Goal: Task Accomplishment & Management: Manage account settings

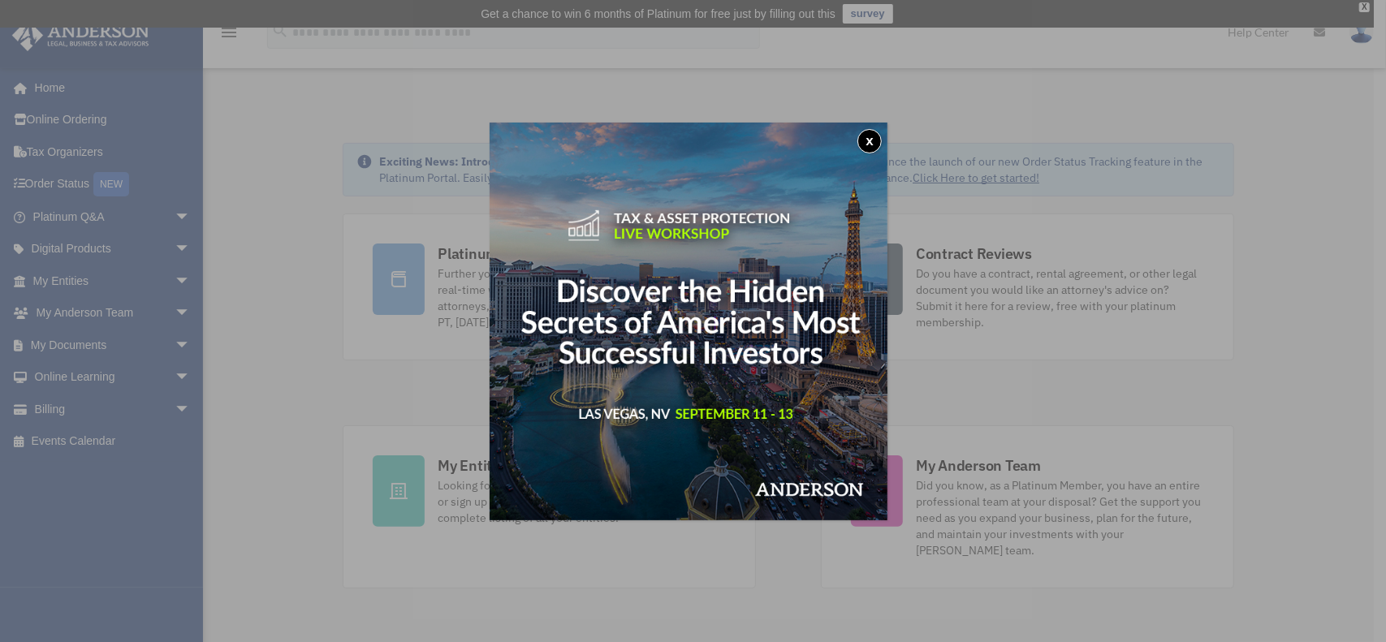
click at [870, 142] on button "x" at bounding box center [869, 141] width 24 height 24
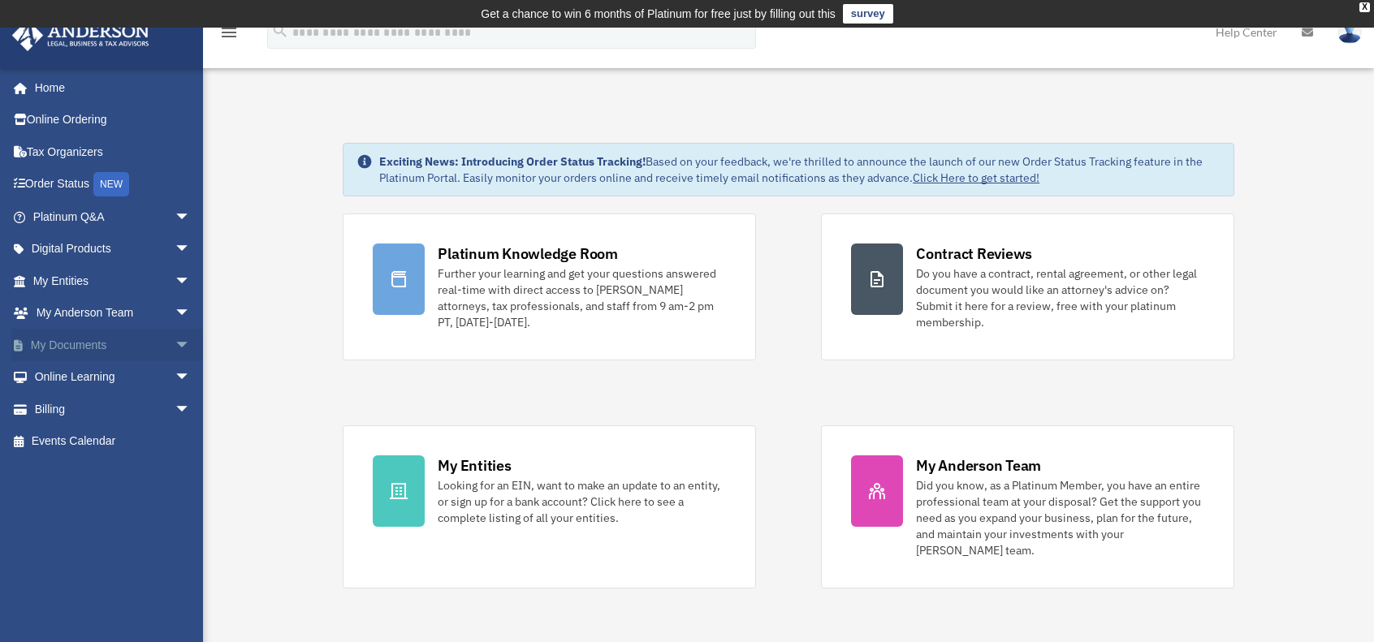
click at [175, 343] on span "arrow_drop_down" at bounding box center [191, 345] width 32 height 33
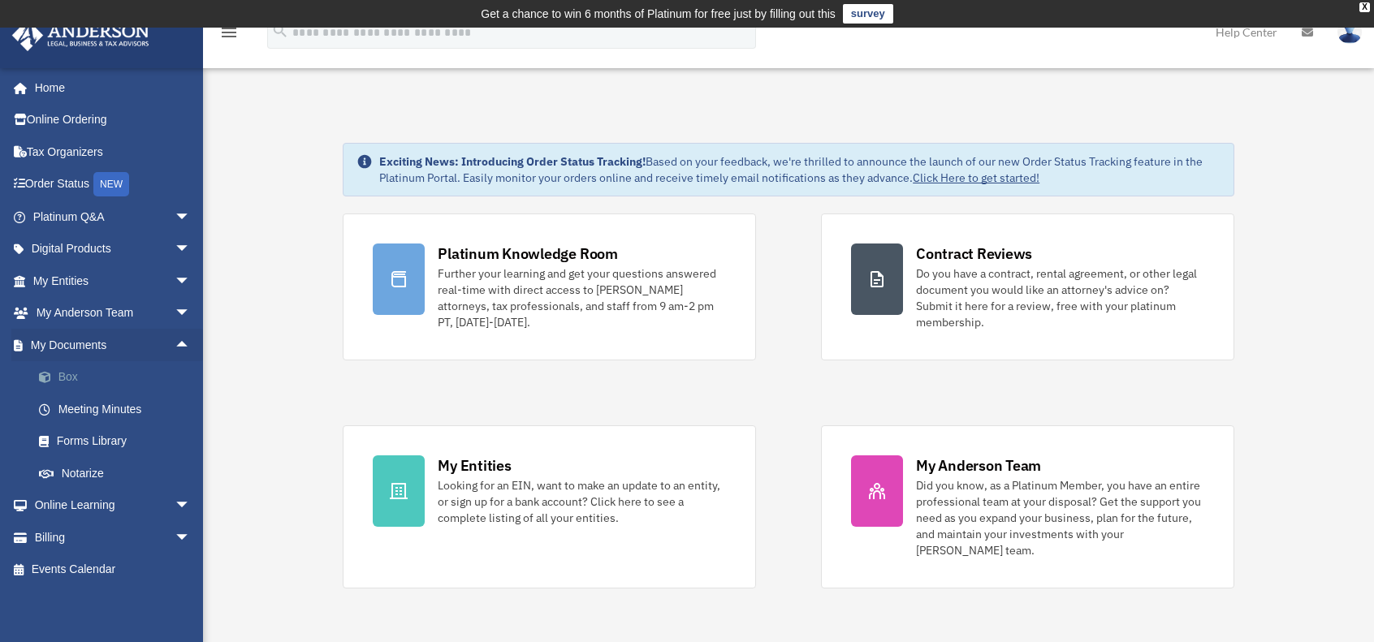
click at [80, 380] on link "Box" at bounding box center [119, 377] width 192 height 32
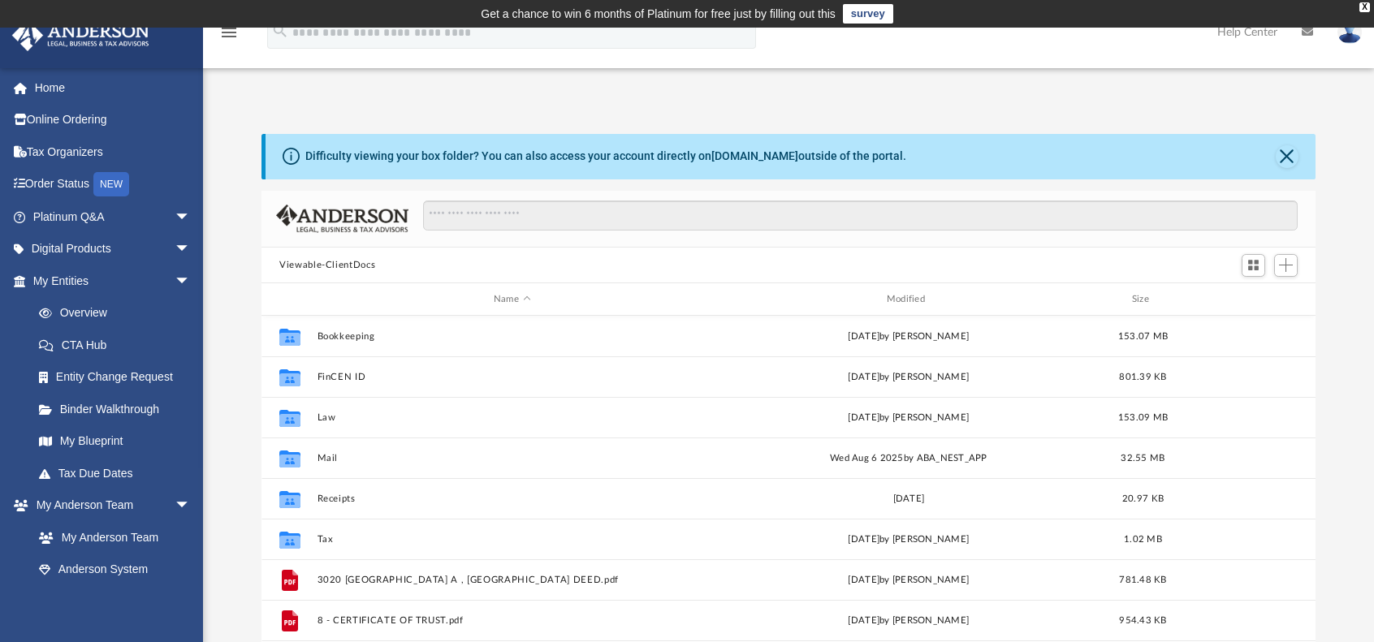
scroll to position [356, 1041]
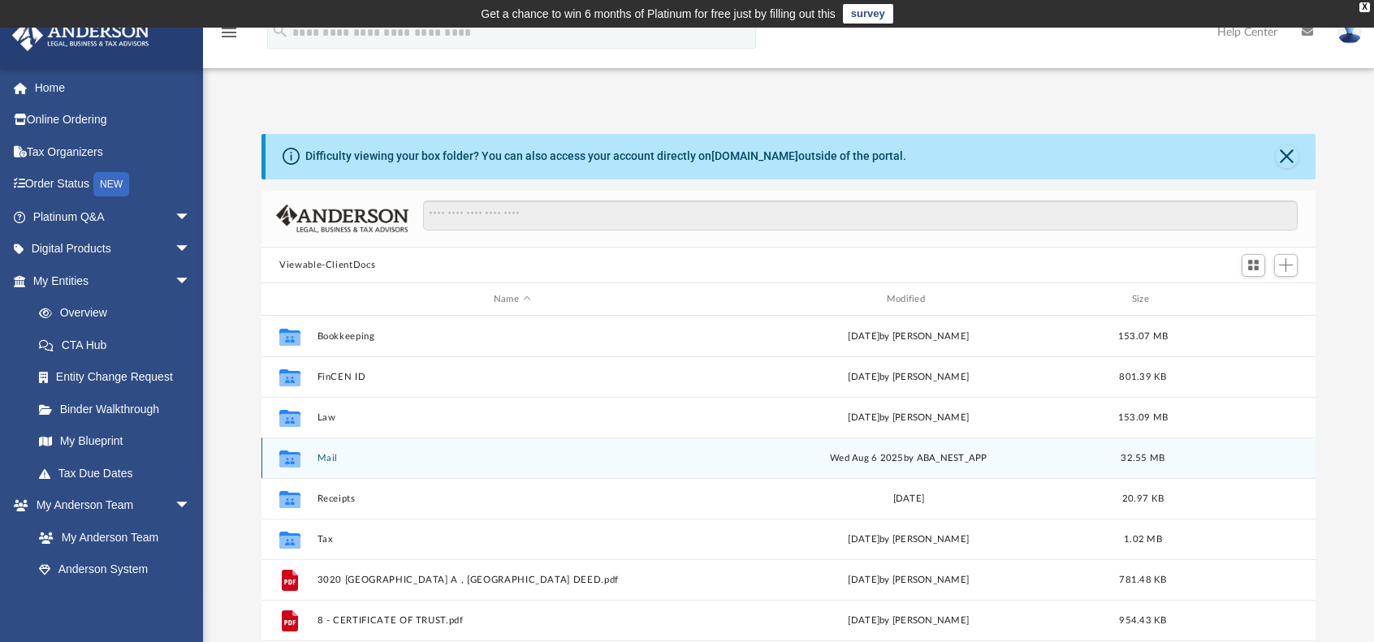
click at [297, 456] on icon "grid" at bounding box center [289, 461] width 21 height 13
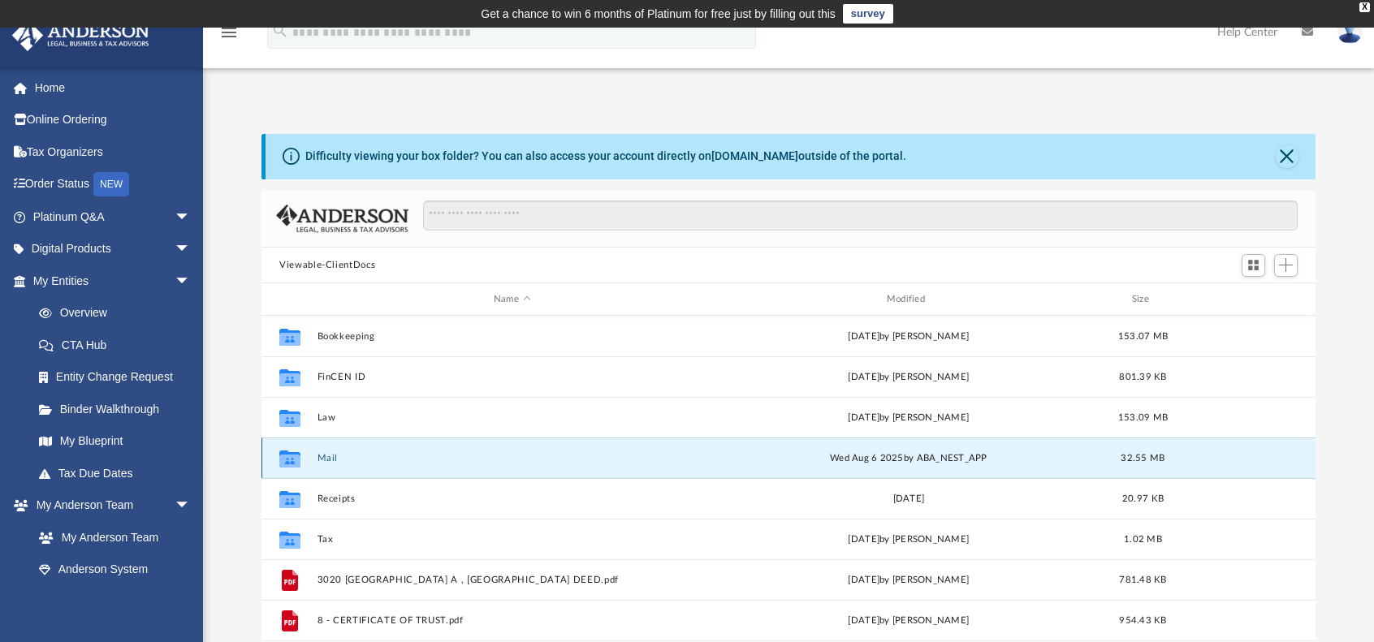
click at [319, 455] on button "Mail" at bounding box center [512, 458] width 390 height 11
click at [326, 459] on button "Mail" at bounding box center [512, 458] width 390 height 11
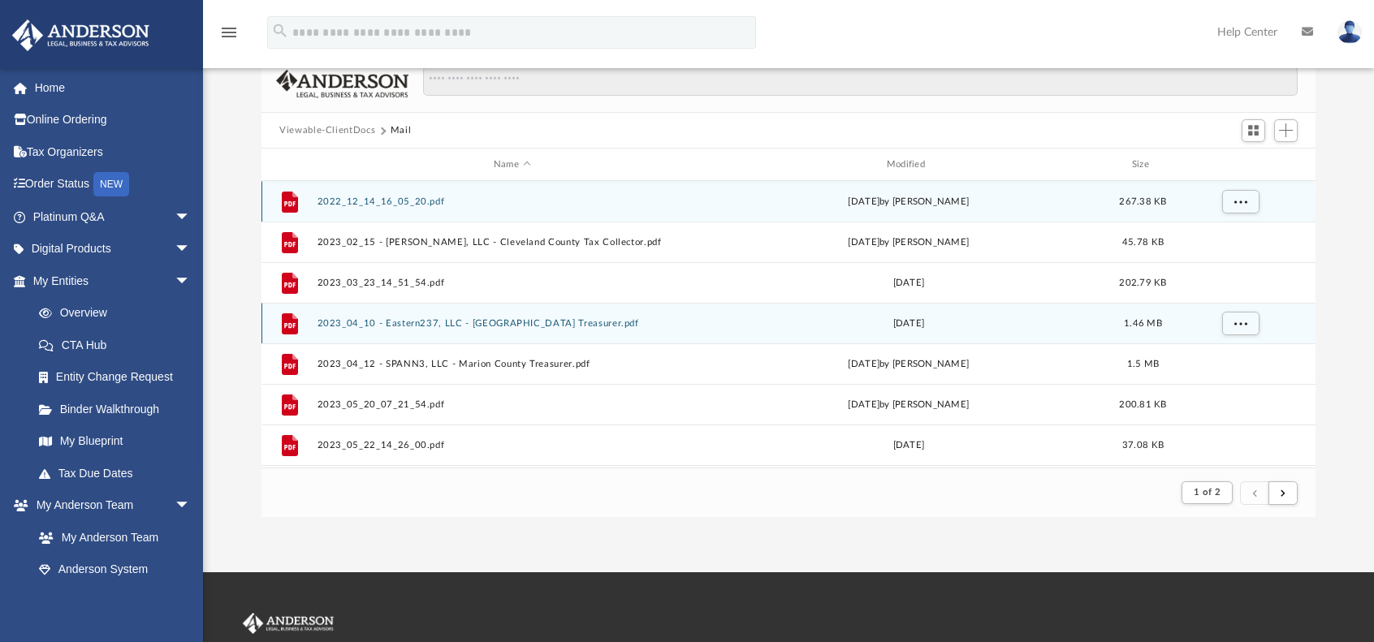
scroll to position [0, 0]
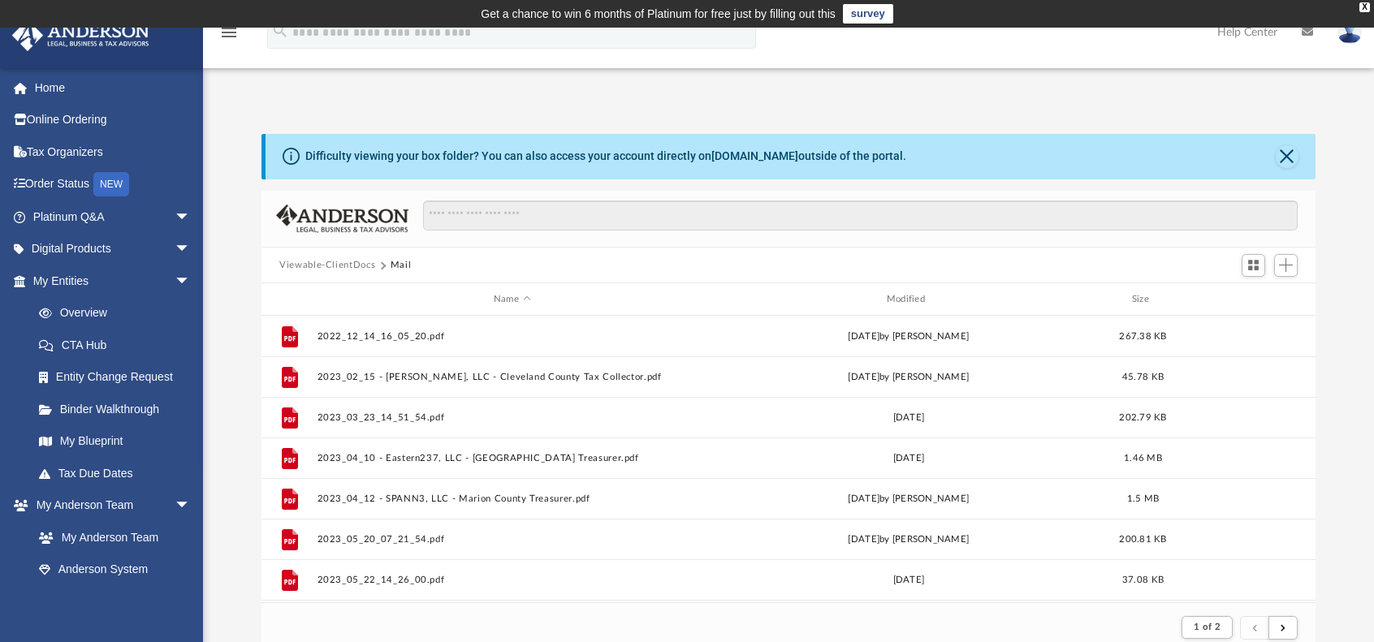
click at [337, 265] on button "Viewable-ClientDocs" at bounding box center [327, 265] width 96 height 15
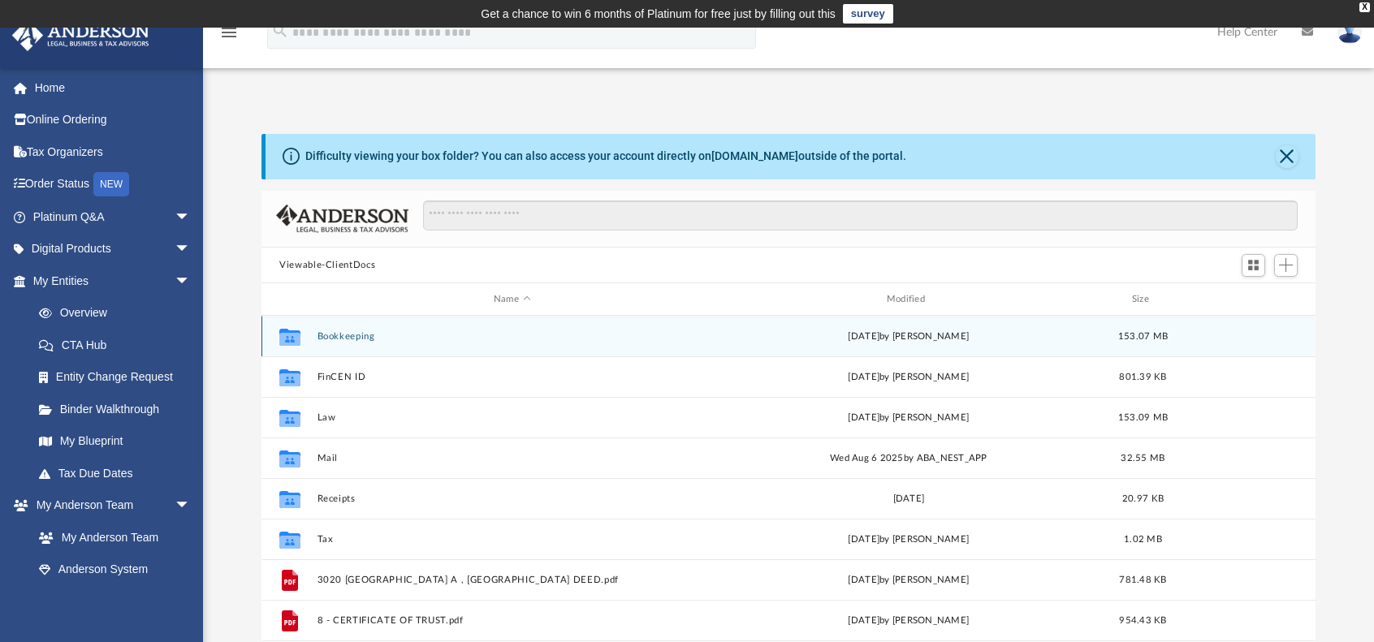
scroll to position [356, 1041]
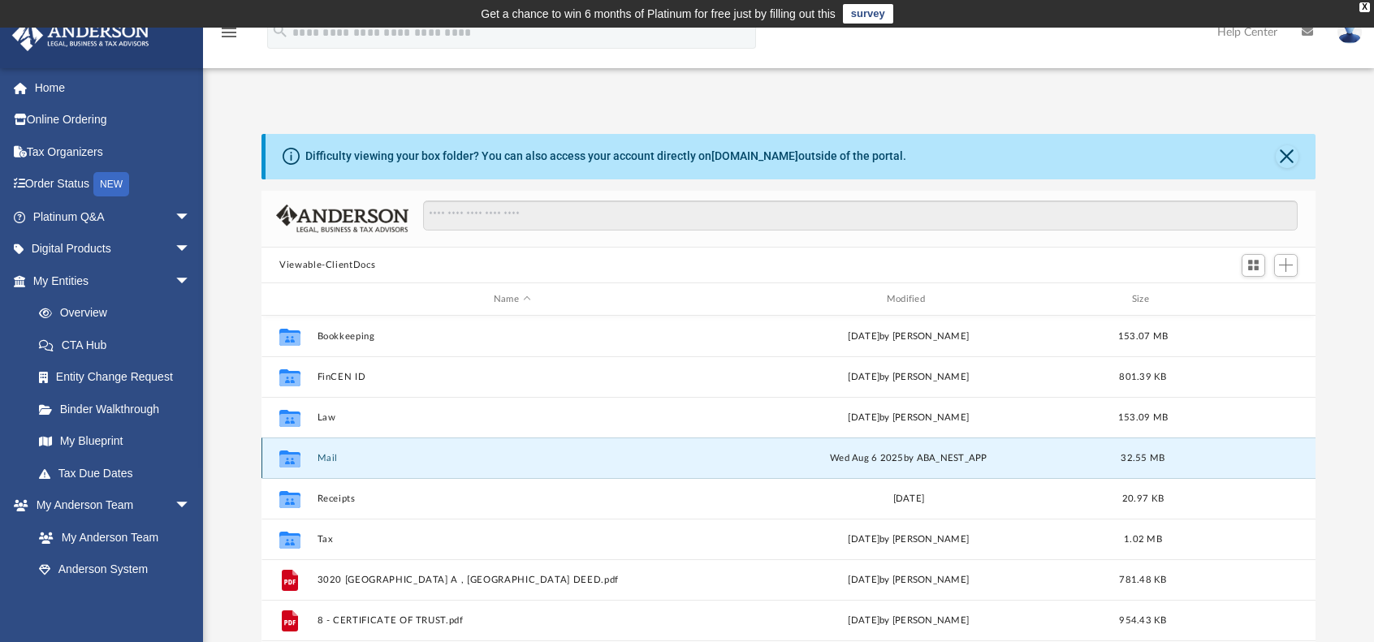
click at [323, 455] on button "Mail" at bounding box center [512, 458] width 390 height 11
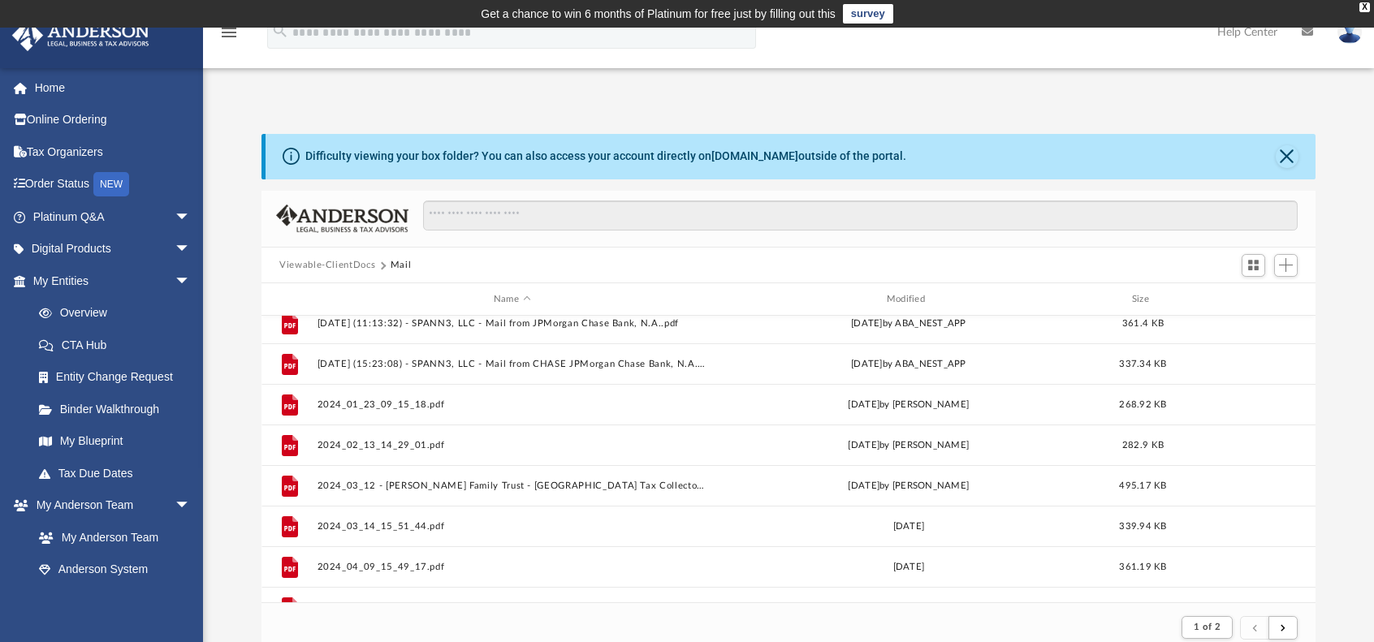
scroll to position [1742, 0]
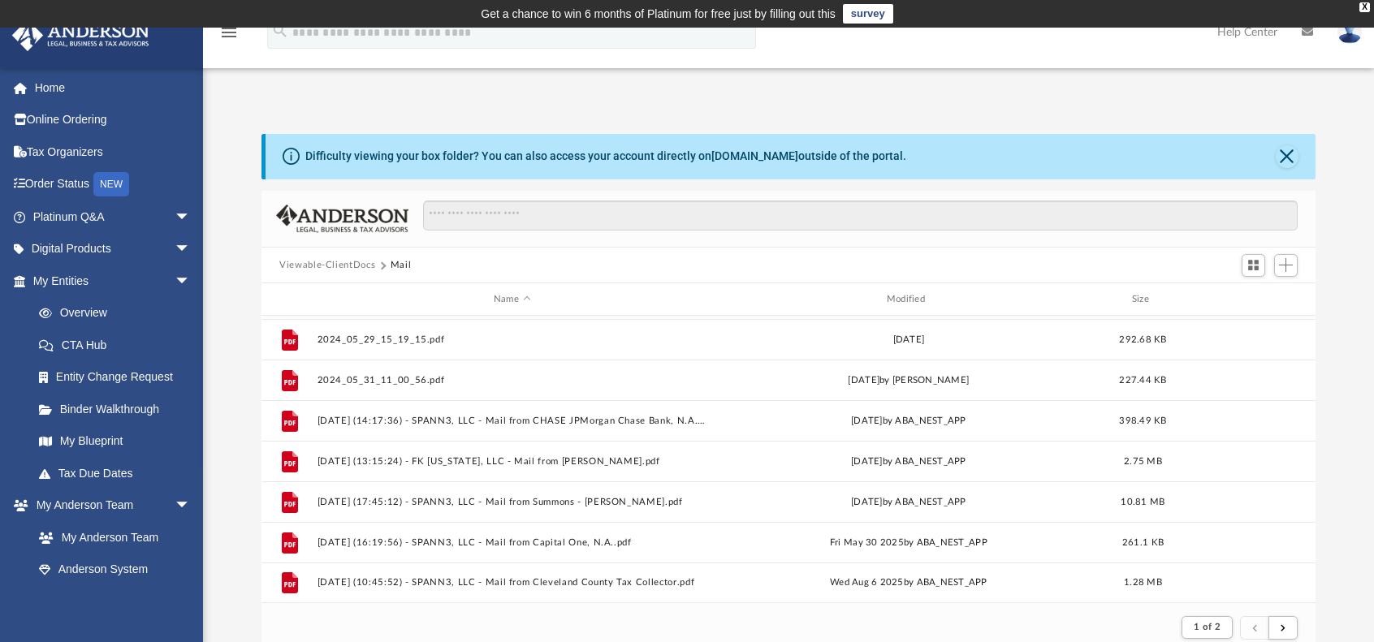
click at [352, 263] on button "Viewable-ClientDocs" at bounding box center [327, 265] width 96 height 15
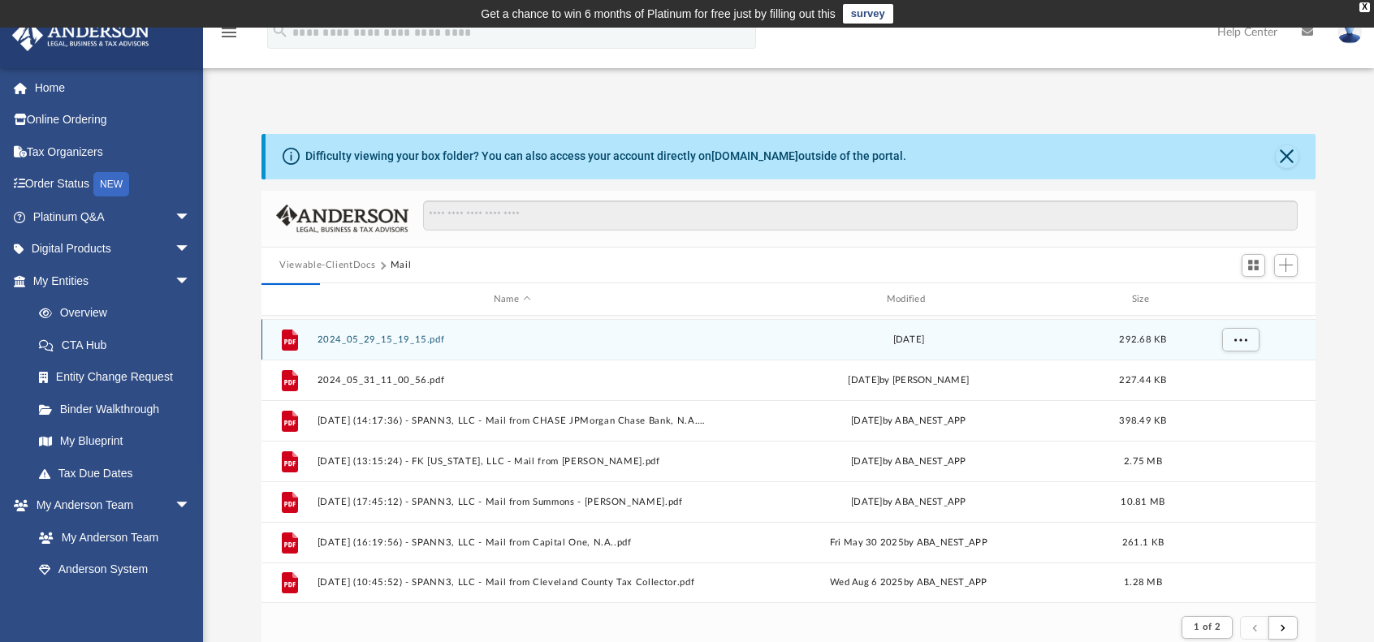
scroll to position [356, 1041]
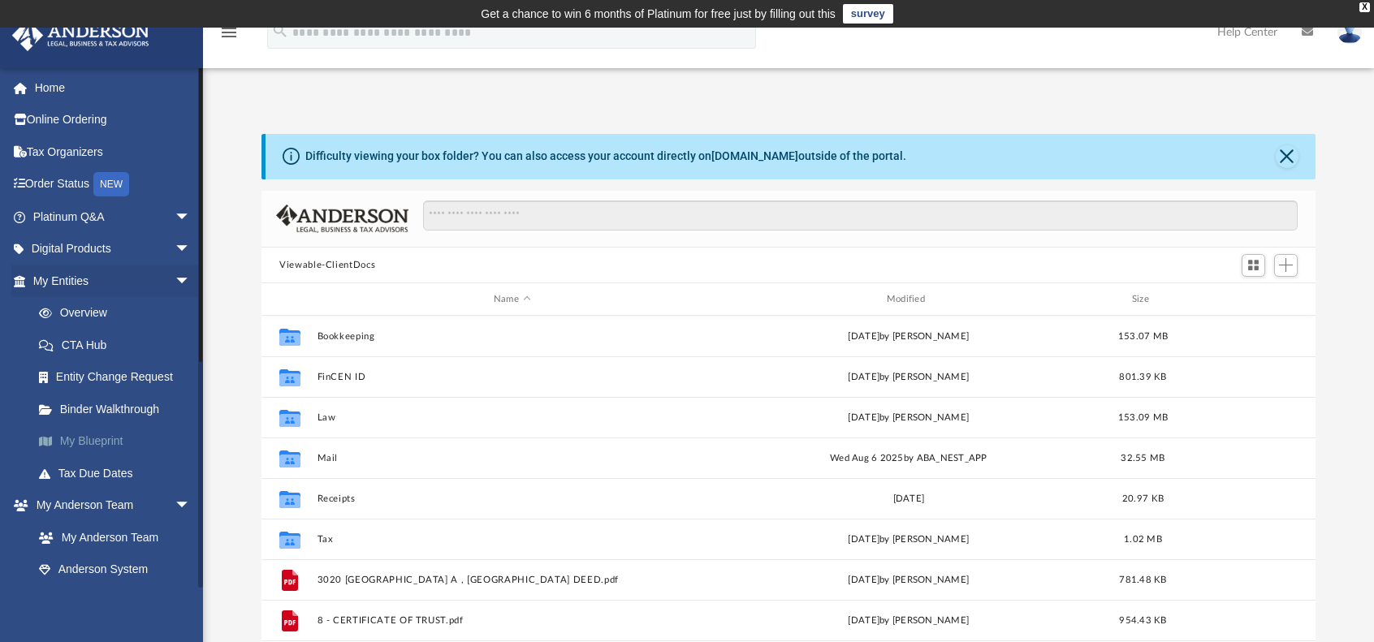
click at [86, 443] on link "My Blueprint" at bounding box center [119, 441] width 192 height 32
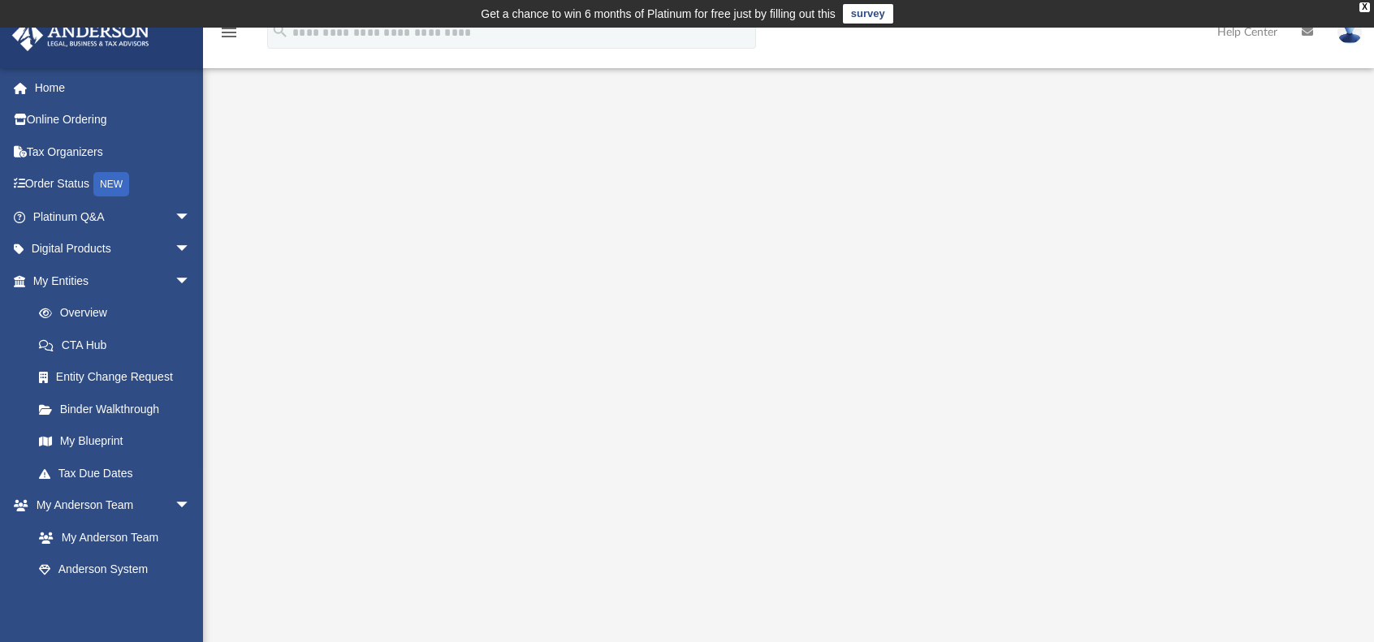
click at [231, 32] on icon "menu" at bounding box center [228, 32] width 19 height 19
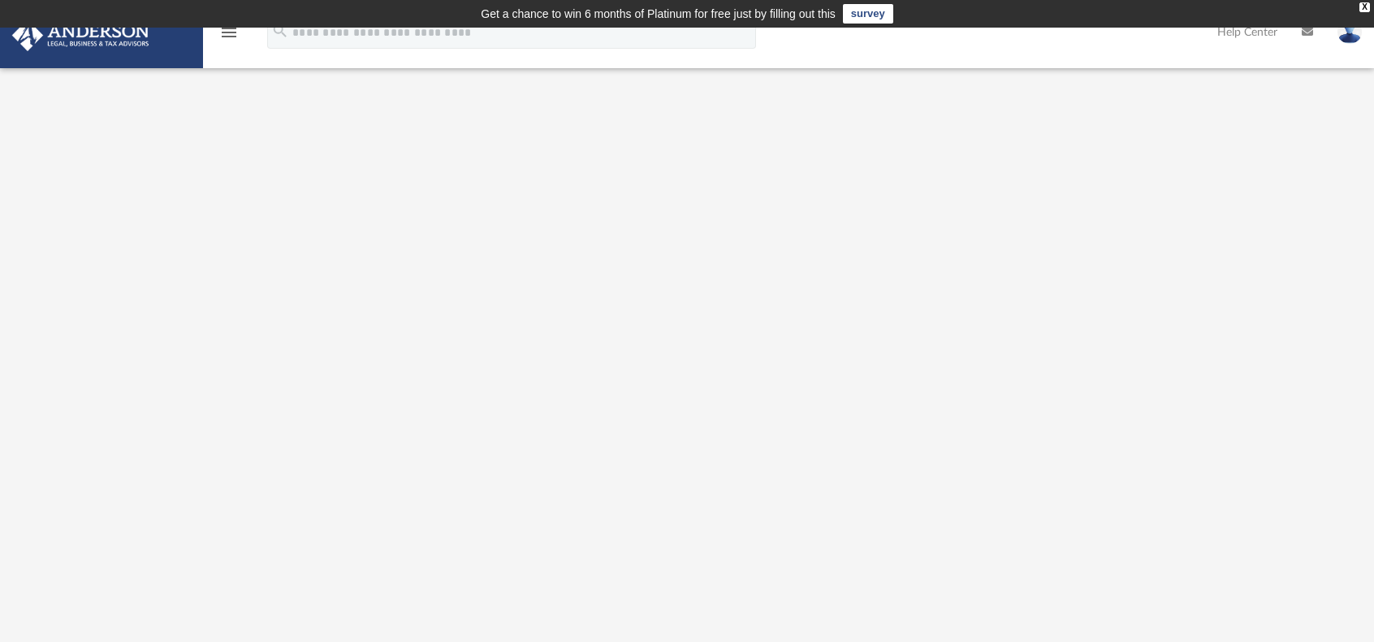
click at [230, 32] on icon "menu" at bounding box center [228, 32] width 19 height 19
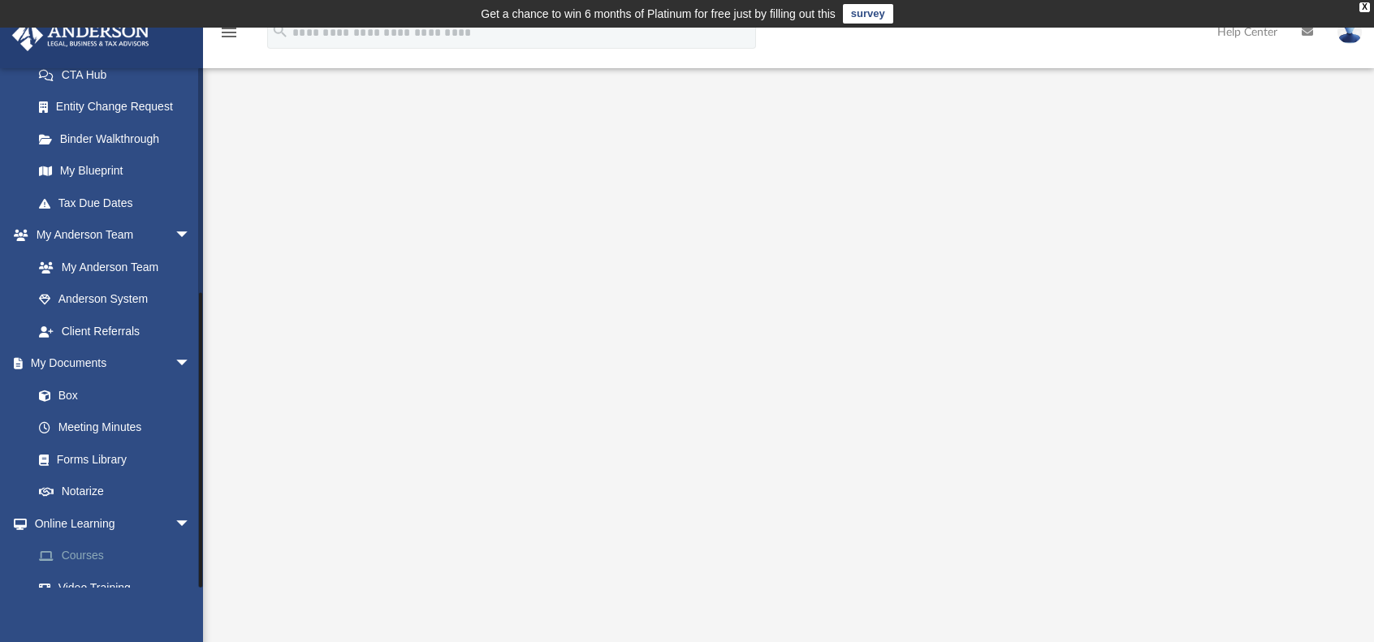
scroll to position [386, 0]
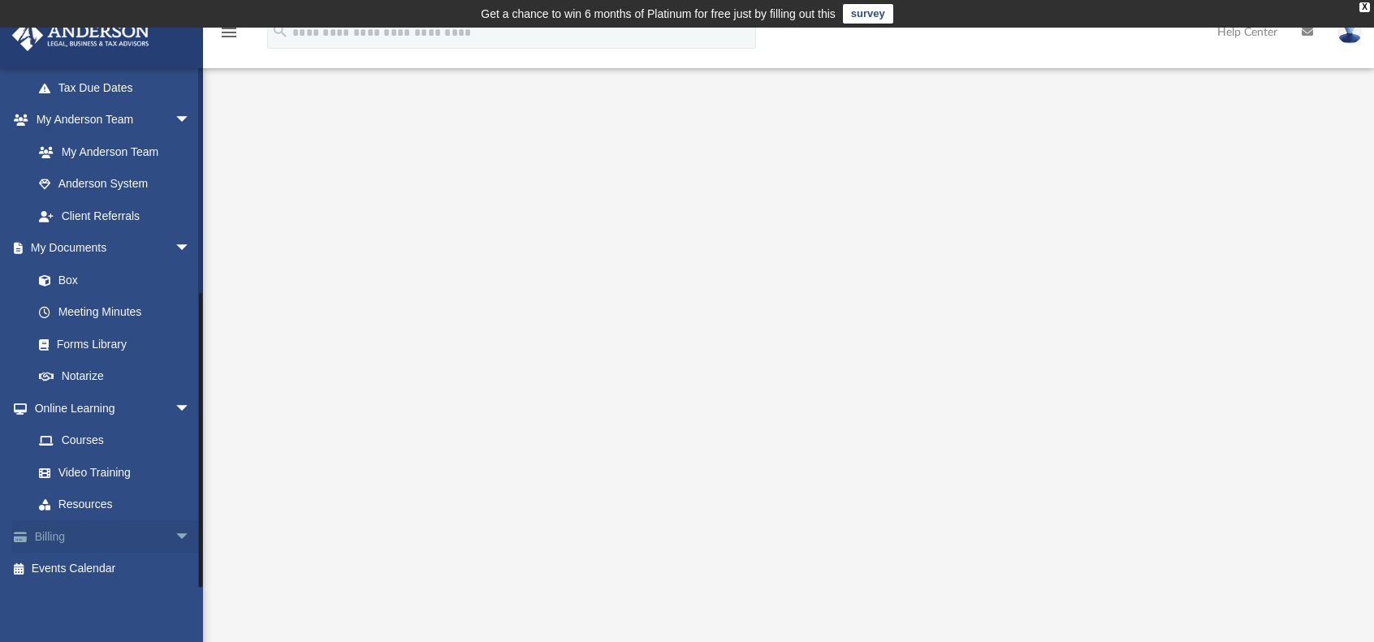
click at [175, 534] on span "arrow_drop_down" at bounding box center [191, 536] width 32 height 33
click at [109, 569] on link "$ Open Invoices" at bounding box center [119, 569] width 192 height 33
